Goal: Consume media (video, audio): Consume media (video, audio)

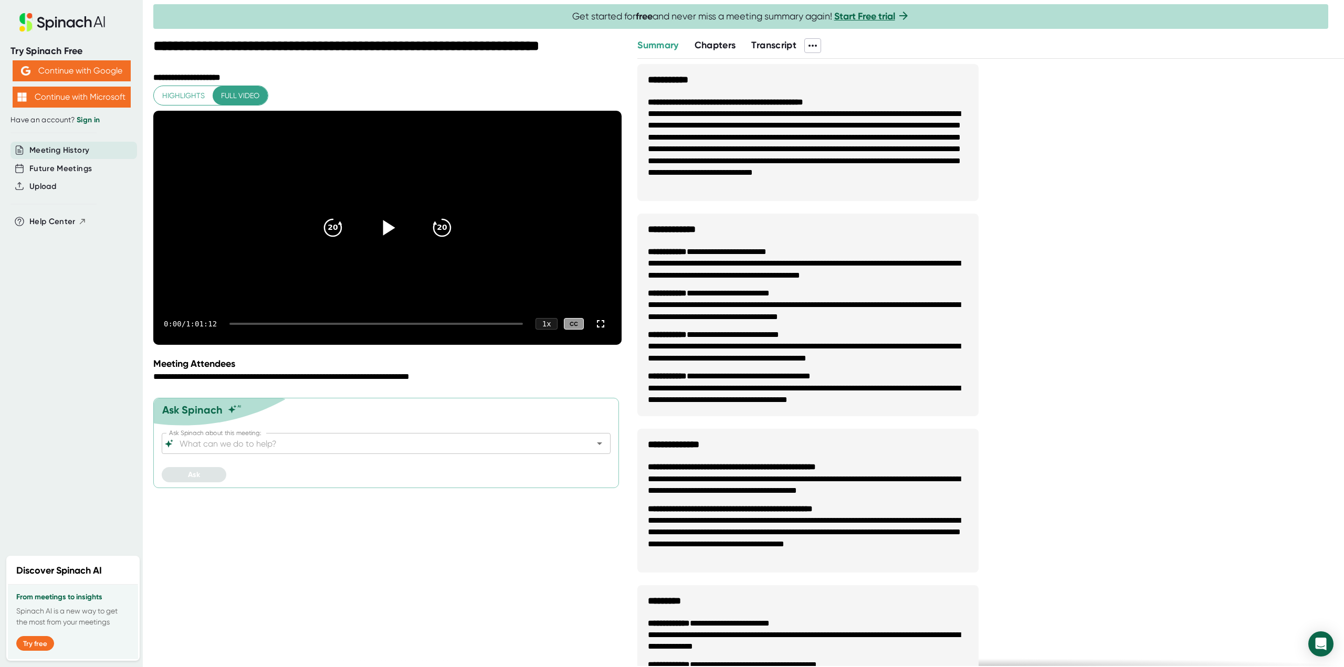
click at [390, 235] on icon at bounding box center [389, 227] width 12 height 15
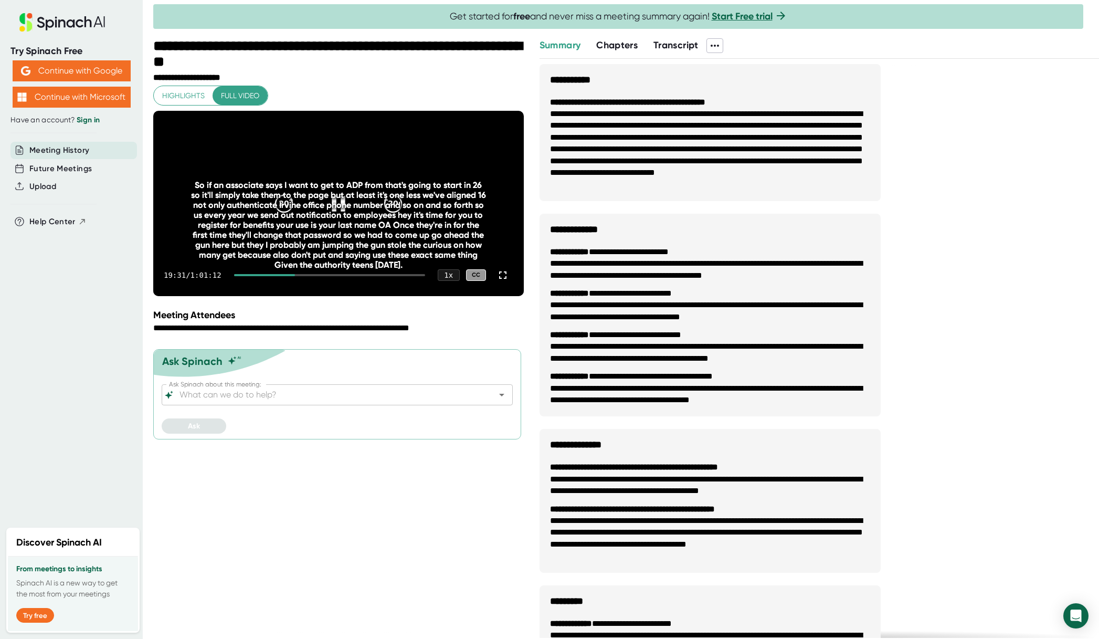
click at [304, 276] on div at bounding box center [329, 275] width 191 height 2
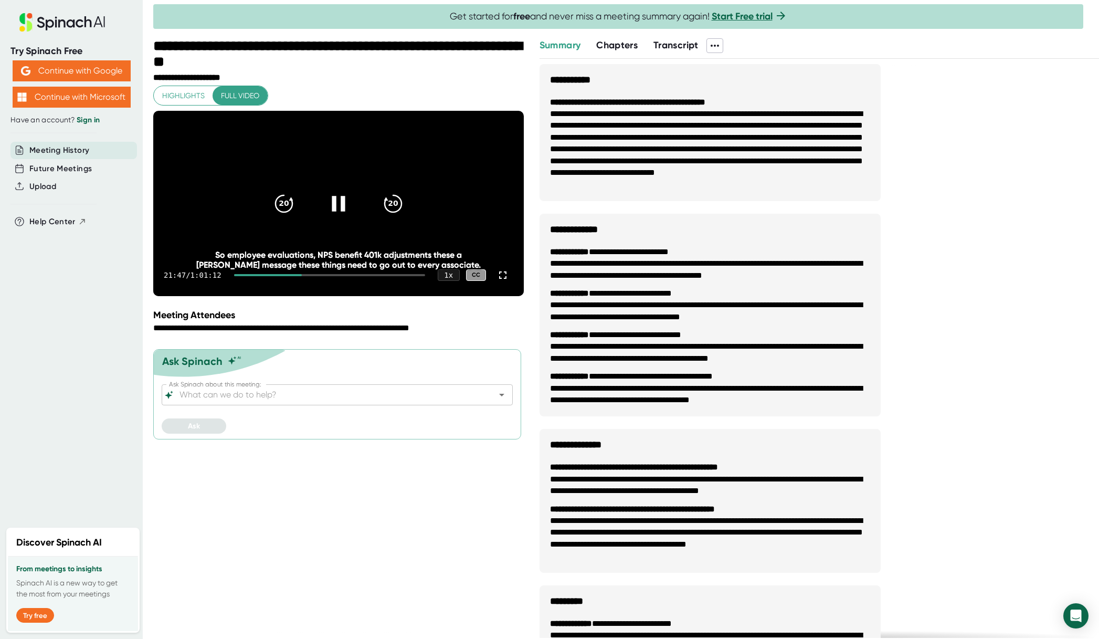
click at [319, 276] on div at bounding box center [329, 275] width 191 height 2
click at [328, 276] on div at bounding box center [329, 275] width 191 height 2
click at [242, 296] on div "29:29 / 1:01:12 1 x CC" at bounding box center [338, 275] width 371 height 42
click at [241, 276] on div at bounding box center [280, 275] width 92 height 2
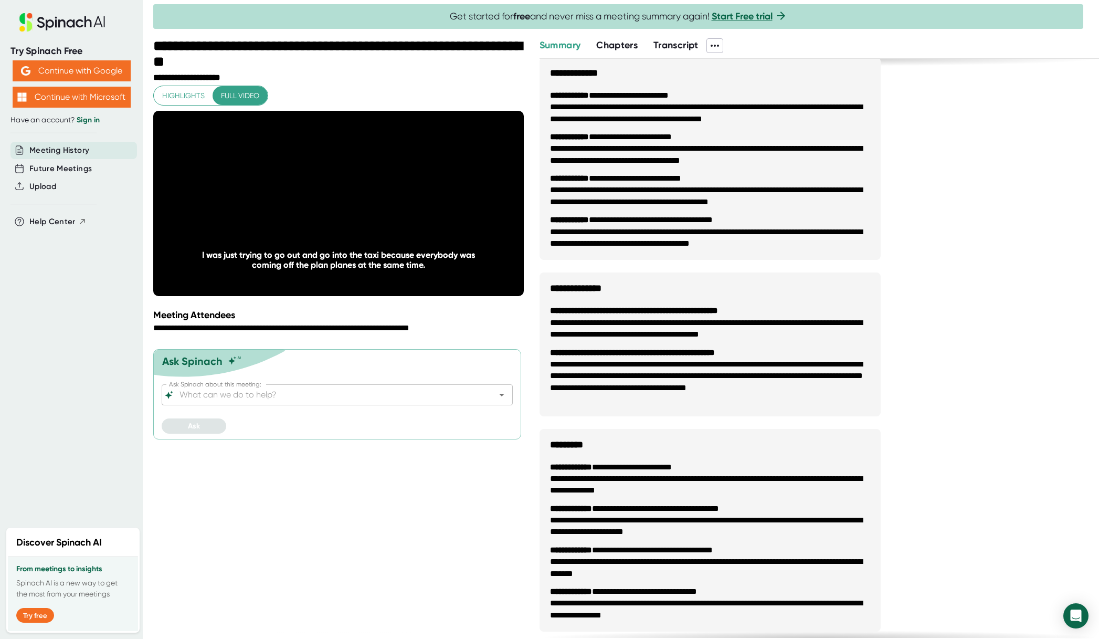
scroll to position [158, 0]
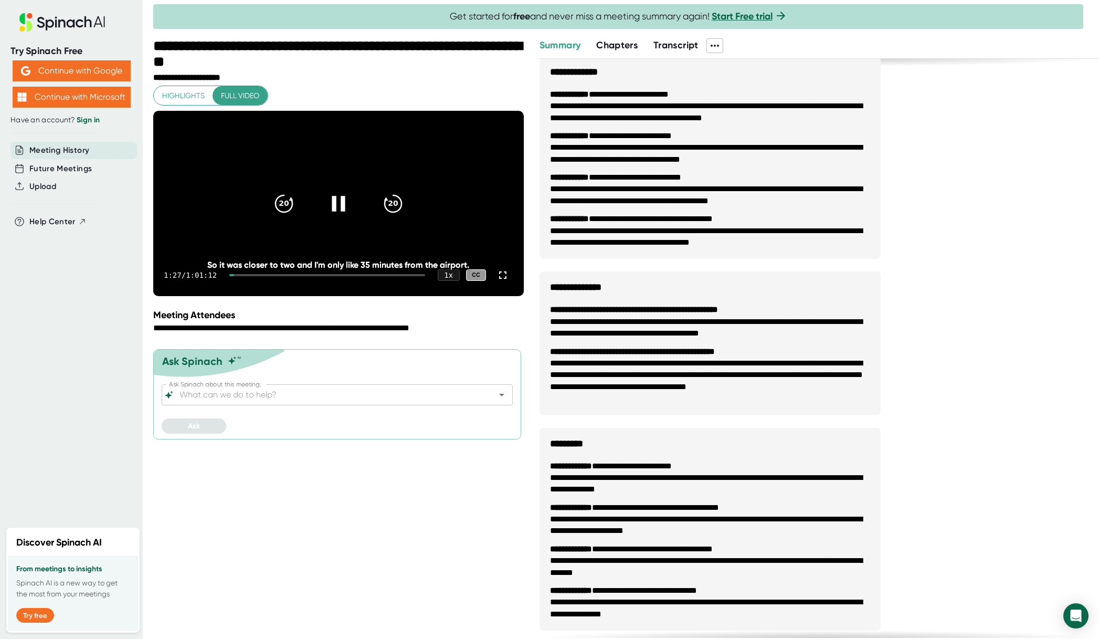
click at [252, 296] on div "1:27 / 1:01:12 1 x CC" at bounding box center [338, 275] width 371 height 42
click at [258, 276] on div at bounding box center [327, 275] width 196 height 2
click at [305, 276] on div at bounding box center [327, 275] width 196 height 2
click at [346, 296] on div "22:46 / 1:01:12 1 x CC" at bounding box center [338, 275] width 371 height 42
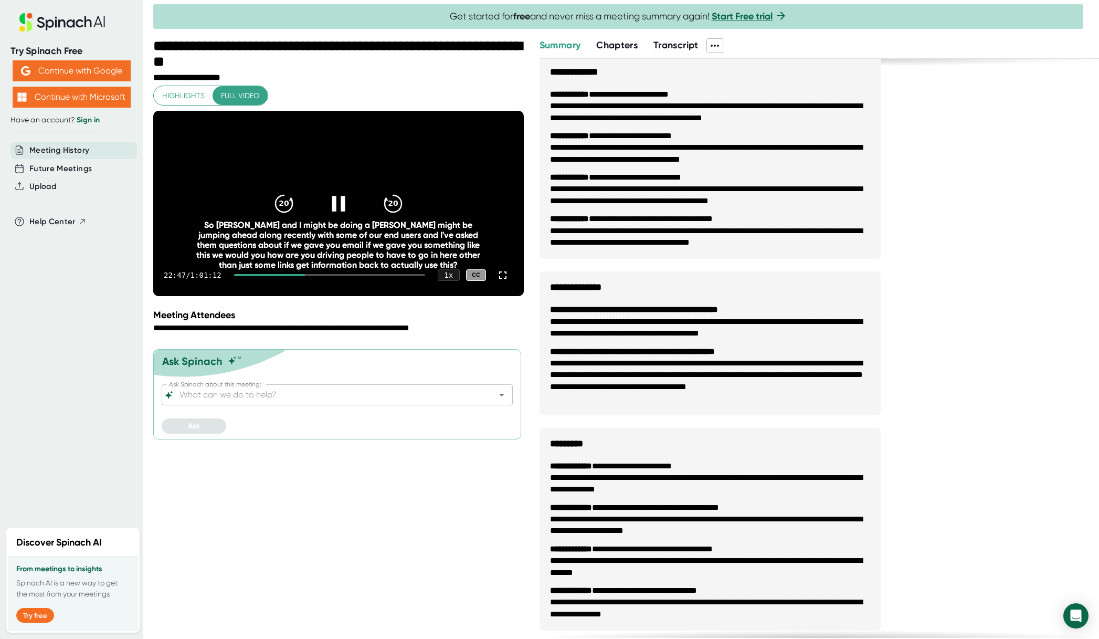
click at [350, 276] on div at bounding box center [329, 275] width 191 height 2
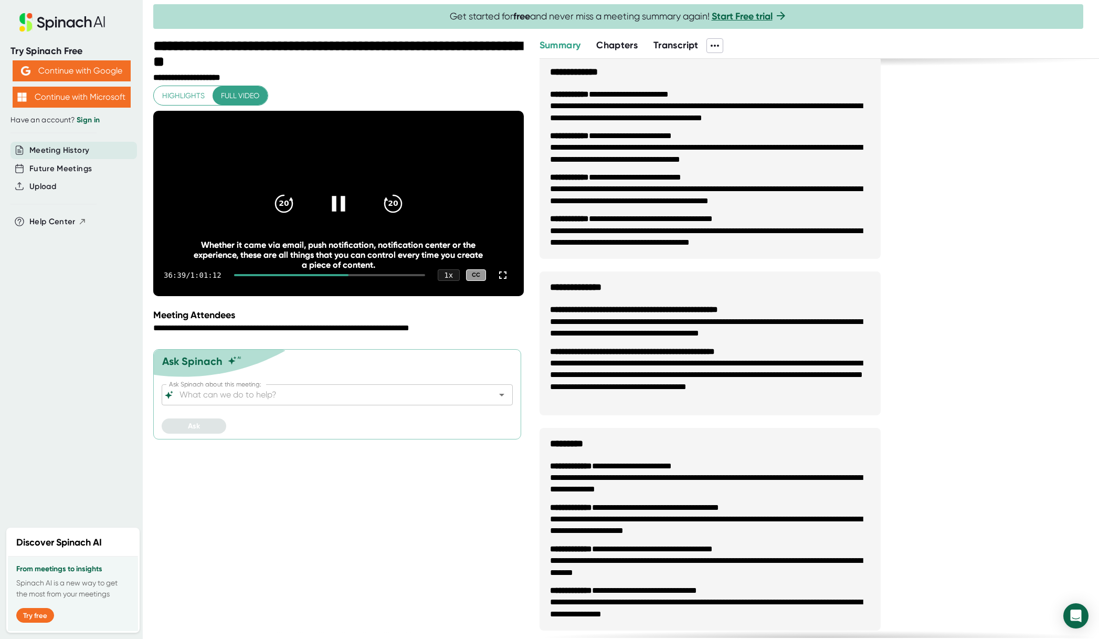
click at [381, 276] on div at bounding box center [329, 275] width 191 height 2
click at [349, 296] on div "46:56 / 1:01:12 1 x CC" at bounding box center [338, 275] width 371 height 42
click at [348, 276] on div at bounding box center [307, 275] width 146 height 2
click at [305, 276] on div at bounding box center [290, 275] width 112 height 2
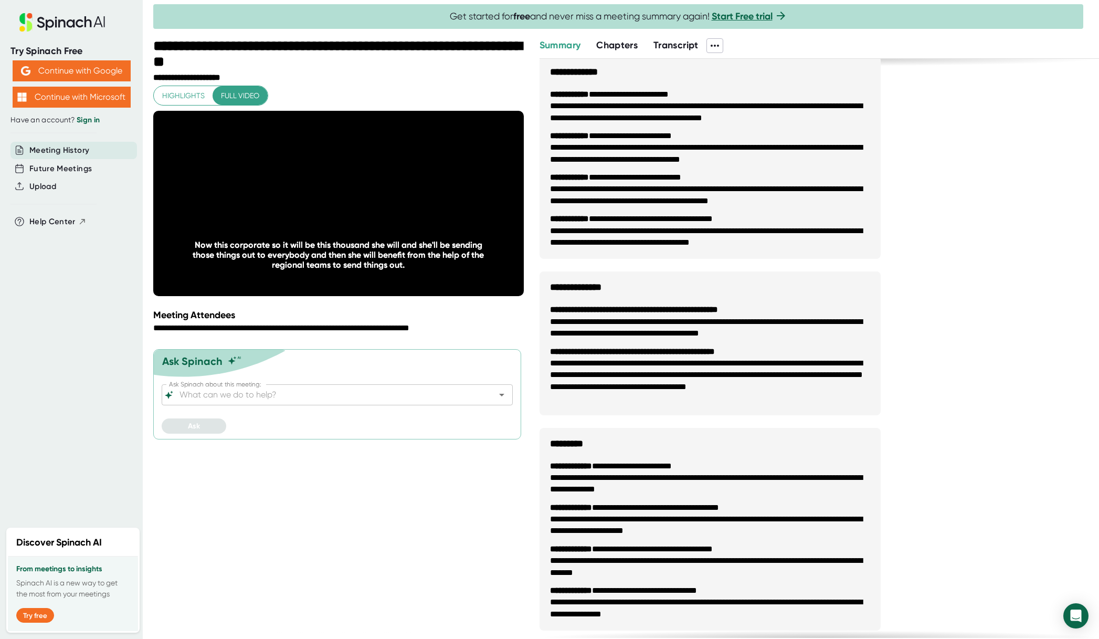
click at [170, 98] on span "Highlights" at bounding box center [183, 95] width 43 height 13
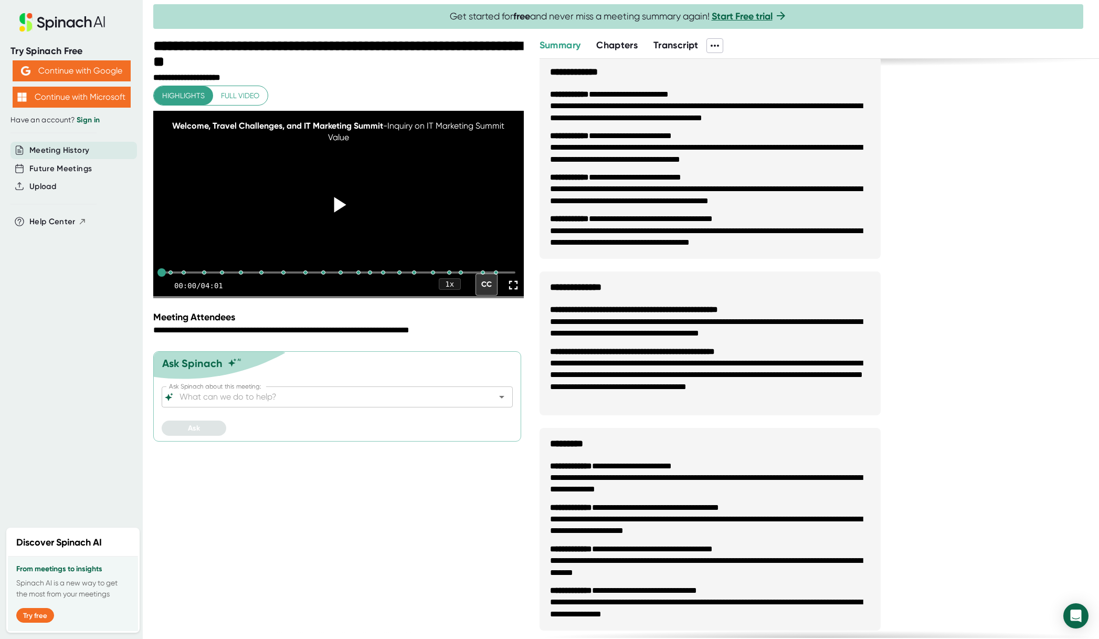
click at [343, 213] on icon at bounding box center [339, 204] width 26 height 26
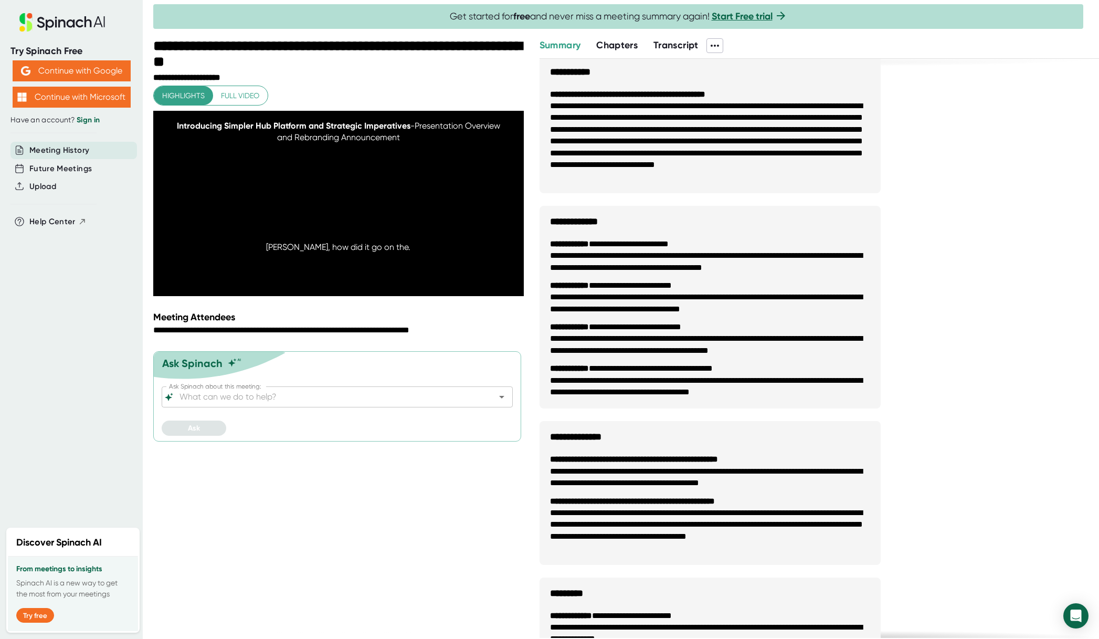
scroll to position [0, 0]
